Goal: Task Accomplishment & Management: Complete application form

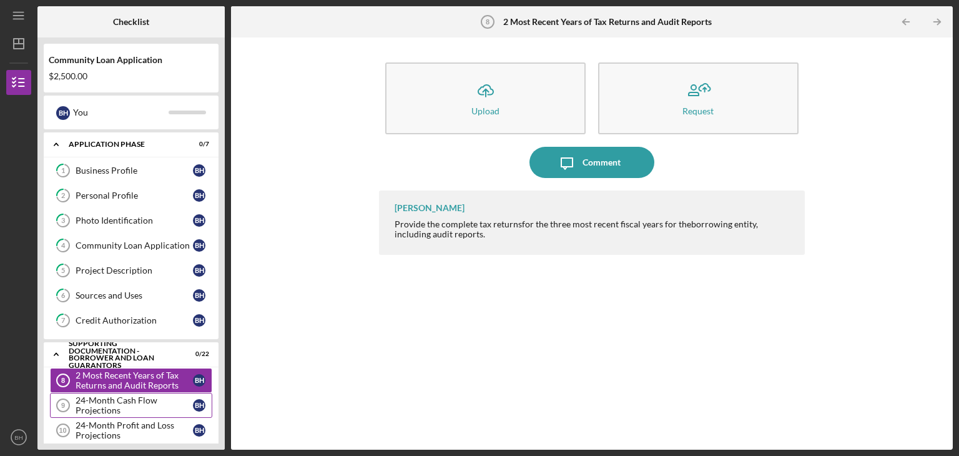
click at [138, 407] on div "24-Month Cash Flow Projections" at bounding box center [134, 405] width 117 height 20
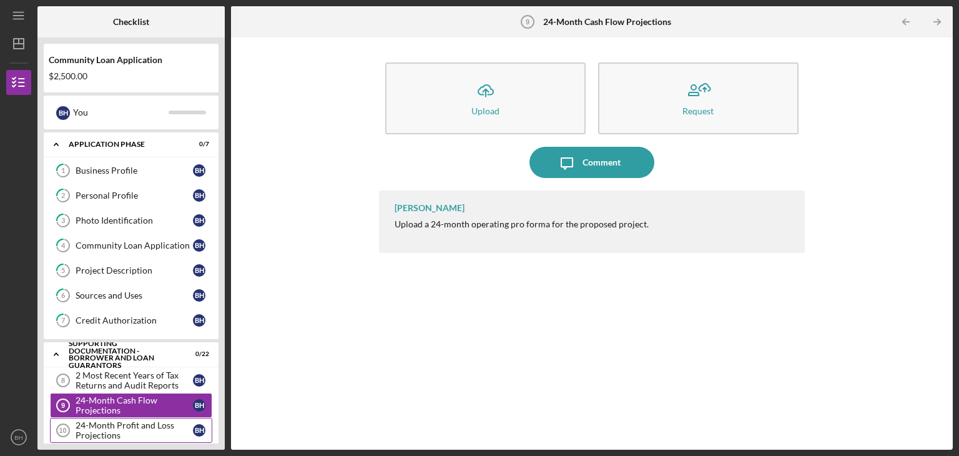
click at [144, 434] on div "24-Month Profit and Loss Projections" at bounding box center [134, 430] width 117 height 20
